Goal: Information Seeking & Learning: Understand process/instructions

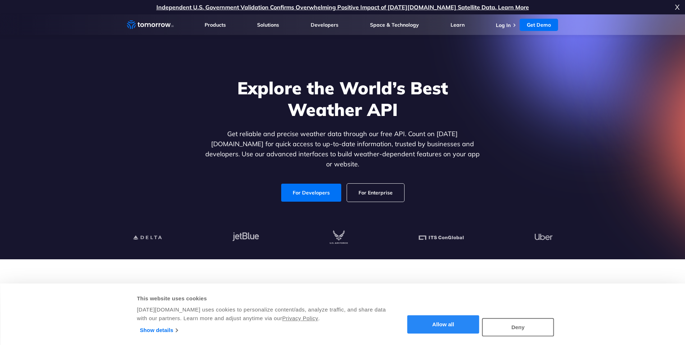
click at [456, 326] on button "Allow all" at bounding box center [443, 324] width 72 height 18
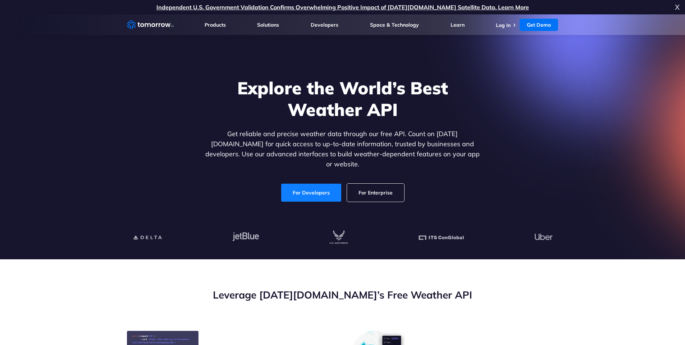
click at [304, 184] on link "For Developers" at bounding box center [311, 192] width 60 height 18
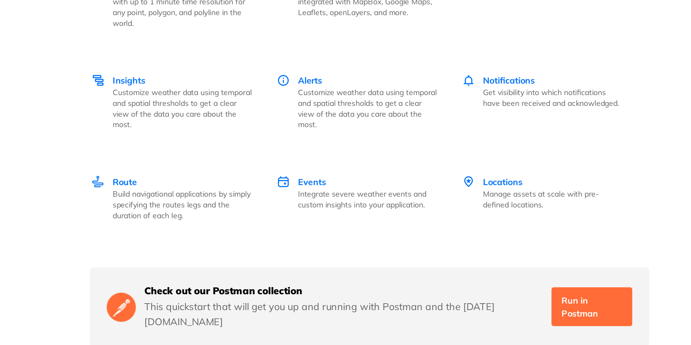
scroll to position [1007, 0]
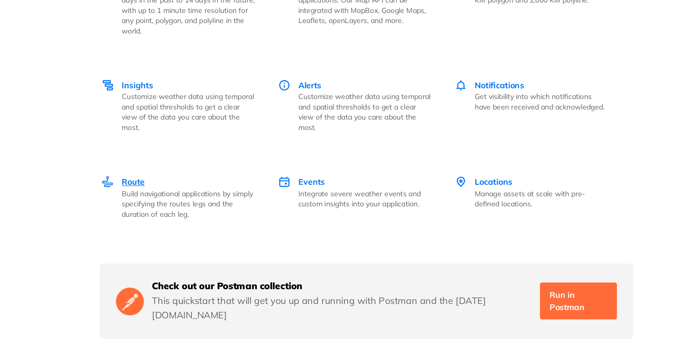
click at [232, 182] on span "Route" at bounding box center [233, 185] width 16 height 7
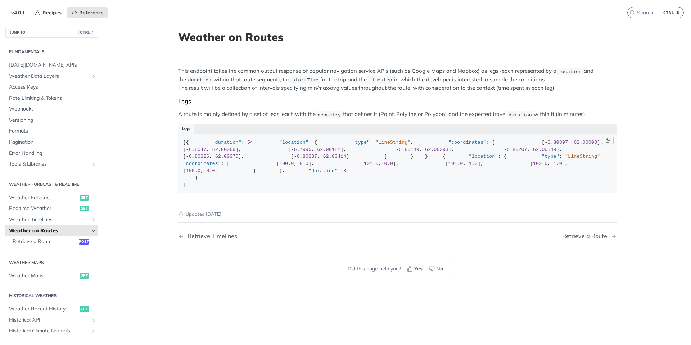
scroll to position [260, 0]
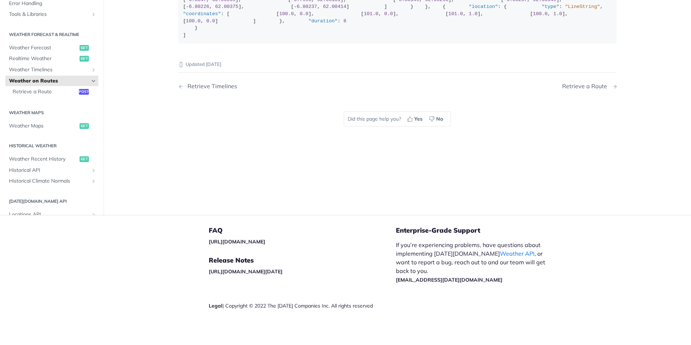
click at [572, 90] on div "Retrieve a Route" at bounding box center [586, 86] width 49 height 7
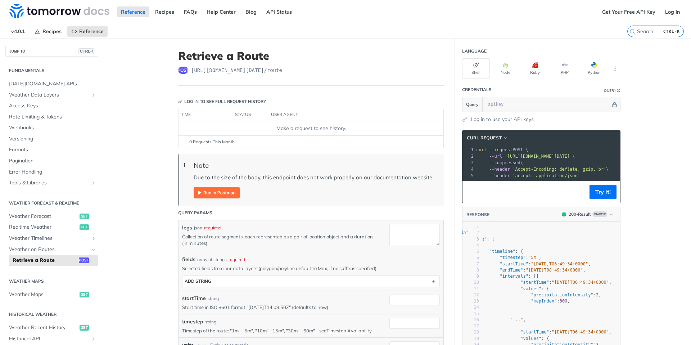
scroll to position [0, 13]
click at [481, 162] on span "--compressed" at bounding box center [496, 162] width 31 height 5
click at [486, 163] on span "--compressed" at bounding box center [496, 162] width 31 height 5
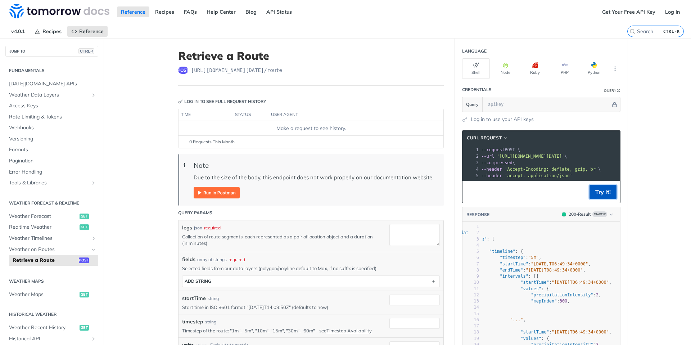
click at [597, 196] on button "Try It!" at bounding box center [602, 191] width 27 height 14
click at [583, 69] on button "Python" at bounding box center [594, 68] width 28 height 20
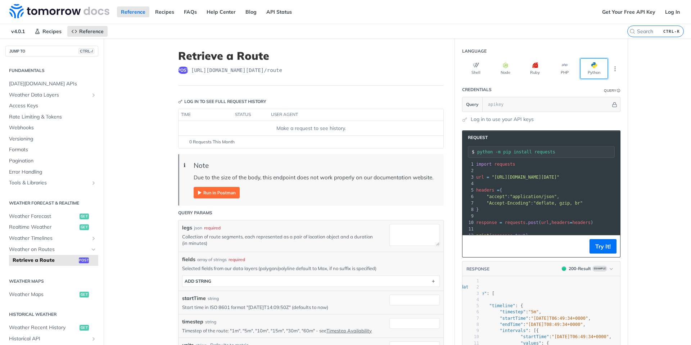
scroll to position [1, 0]
